Goal: Book appointment/travel/reservation

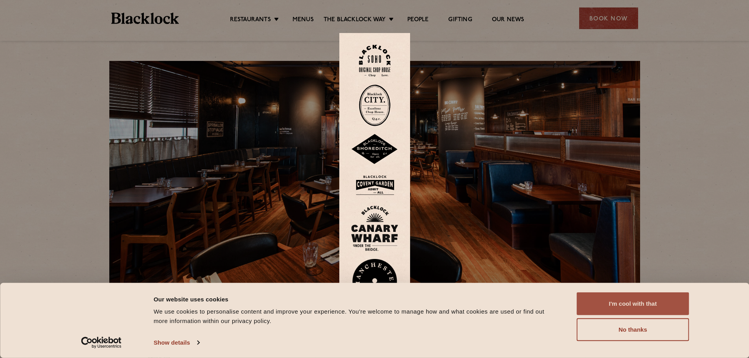
click at [626, 298] on button "I'm cool with that" at bounding box center [633, 303] width 112 height 23
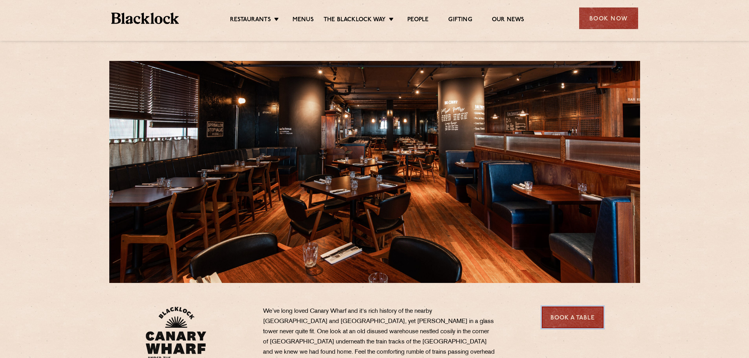
click at [586, 320] on link "Book a Table" at bounding box center [573, 318] width 62 height 22
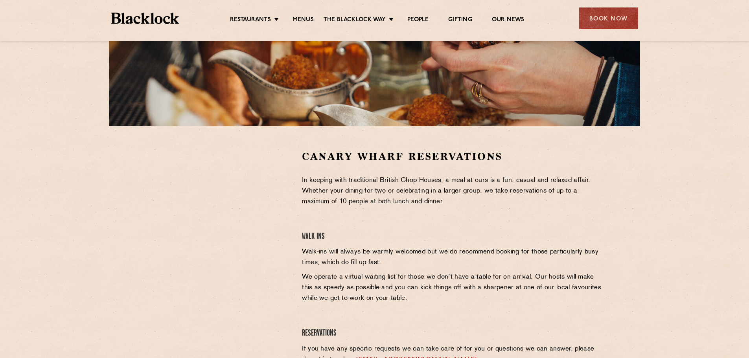
scroll to position [157, 0]
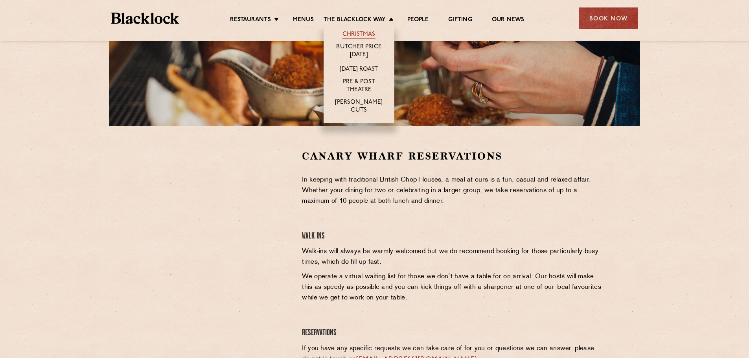
click at [352, 38] on link "Christmas" at bounding box center [358, 35] width 33 height 9
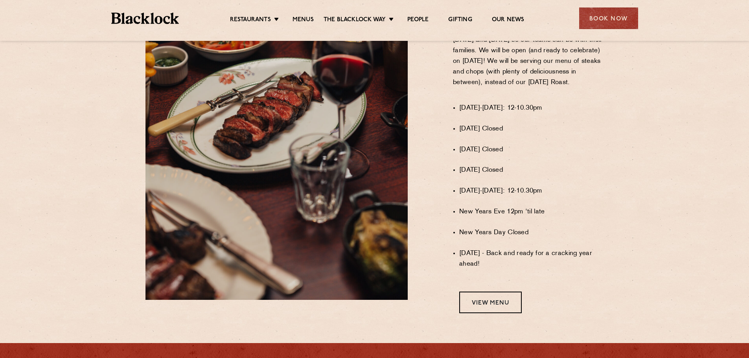
scroll to position [589, 0]
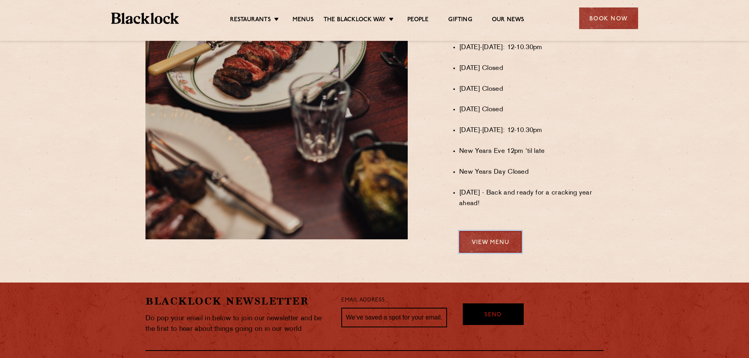
click at [480, 242] on link "View Menu" at bounding box center [490, 242] width 62 height 22
